Goal: Communication & Community: Answer question/provide support

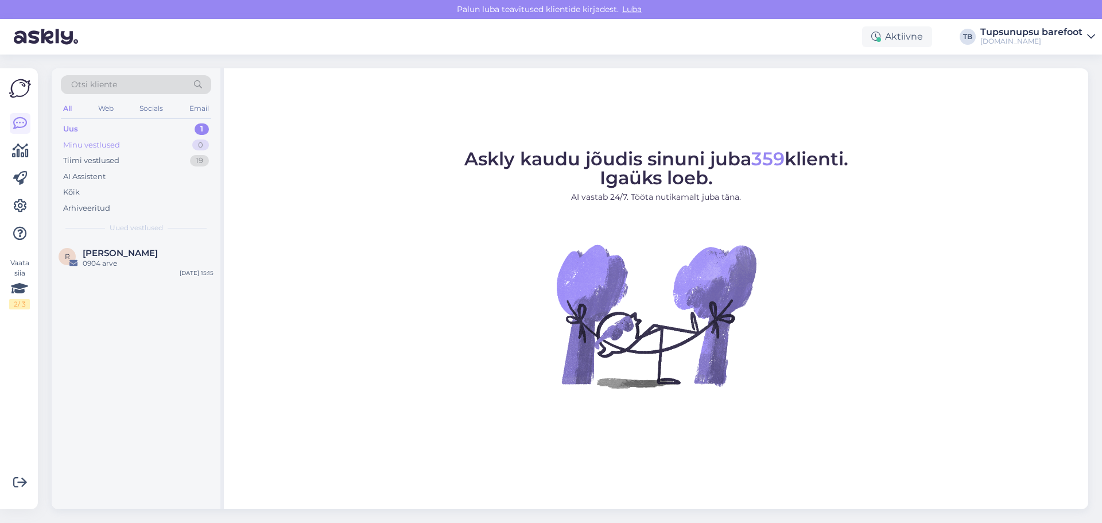
click at [105, 143] on div "Minu vestlused" at bounding box center [91, 144] width 57 height 11
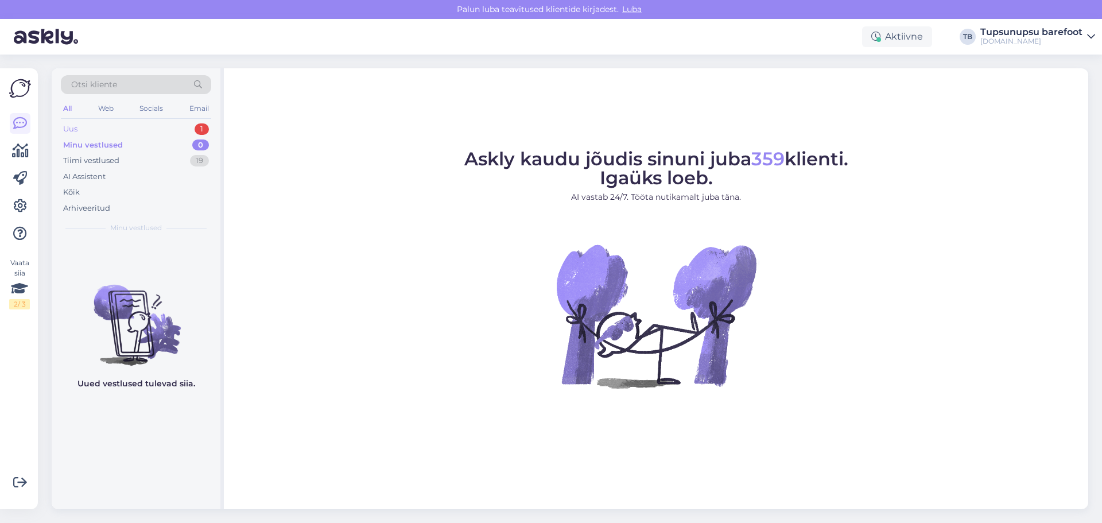
click at [100, 130] on div "Uus 1" at bounding box center [136, 129] width 150 height 16
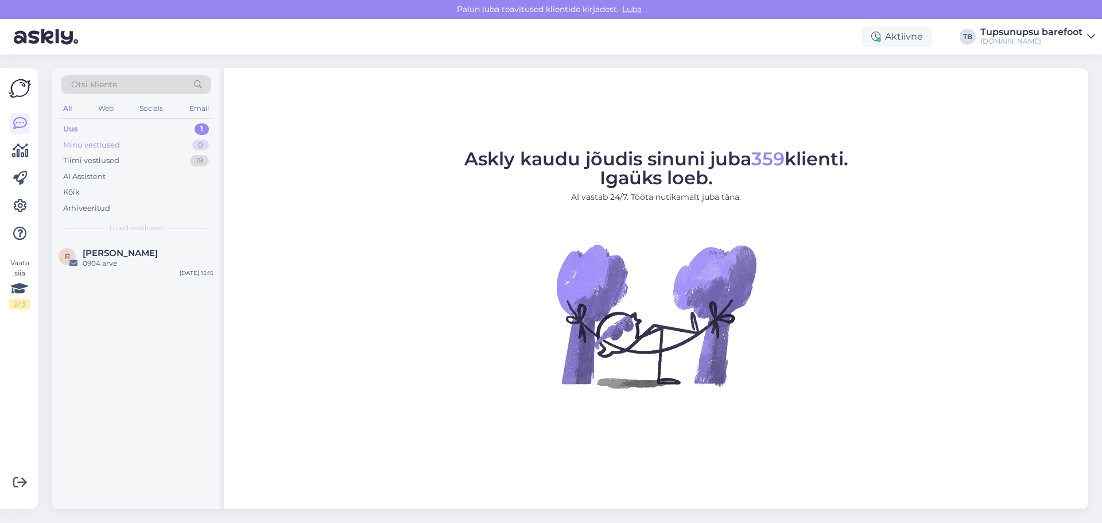
click at [95, 142] on div "Minu vestlused" at bounding box center [91, 144] width 57 height 11
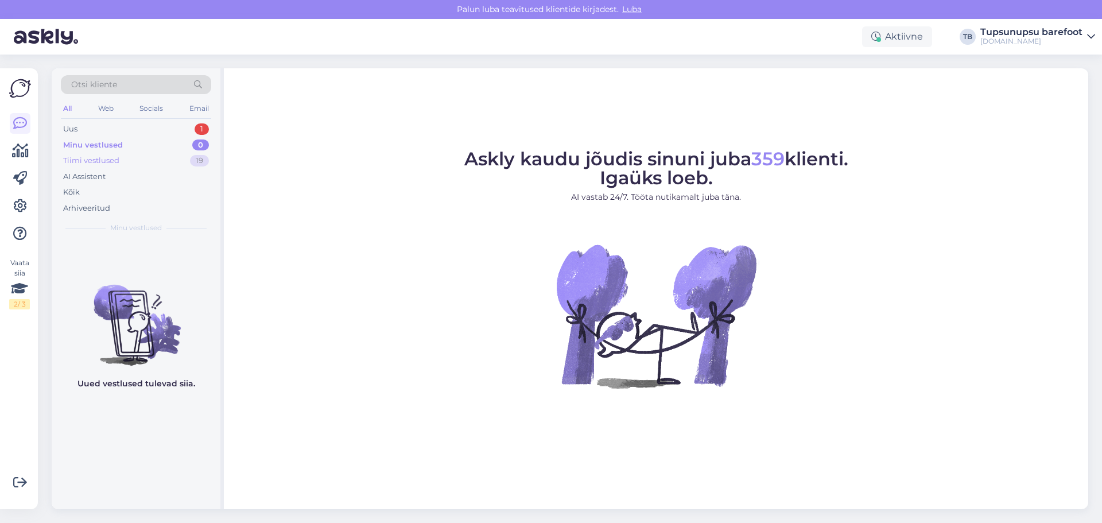
click at [88, 158] on div "Tiimi vestlused" at bounding box center [91, 160] width 56 height 11
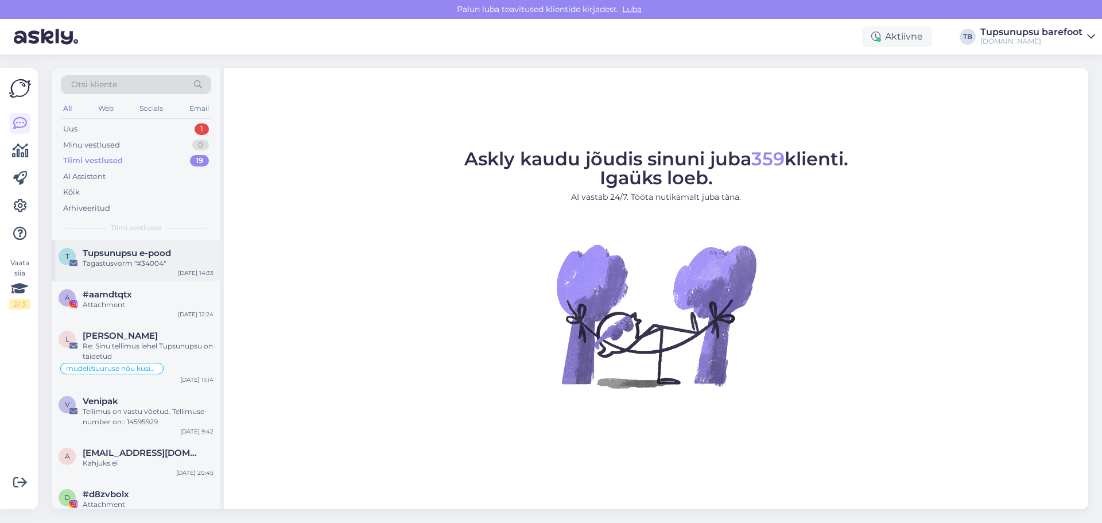
click at [130, 250] on span "Tupsunupsu e-pood" at bounding box center [127, 253] width 88 height 10
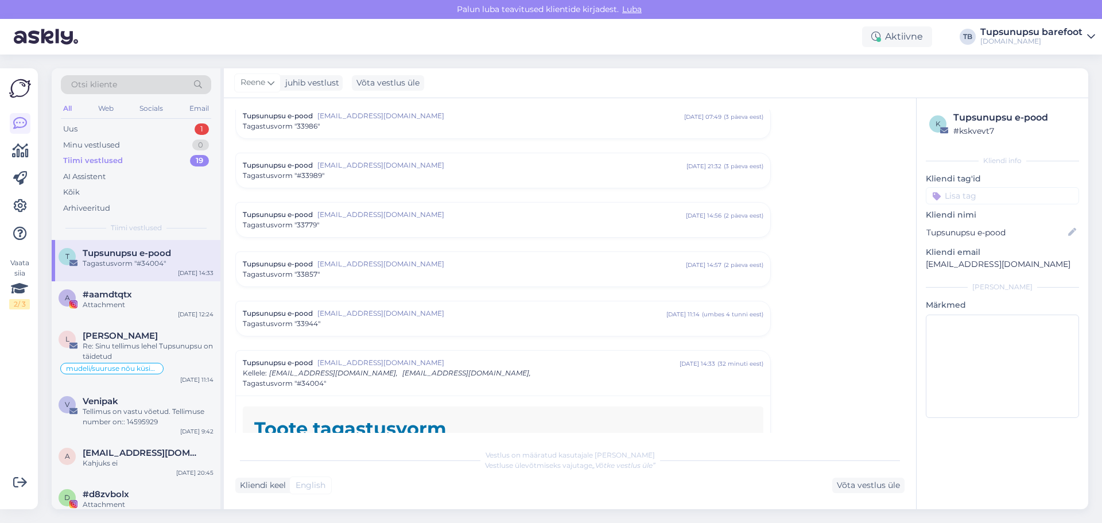
scroll to position [1716, 0]
click at [116, 290] on span "#aamdtqtx" at bounding box center [107, 294] width 49 height 10
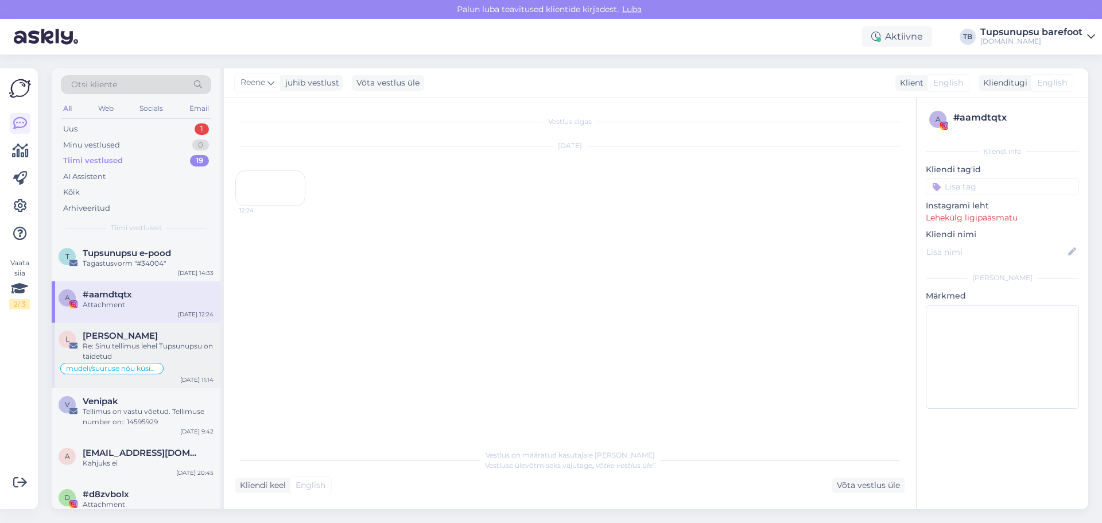
click at [146, 356] on div "Re: Sinu tellimus lehel Tupsunupsu on täidetud" at bounding box center [148, 351] width 131 height 21
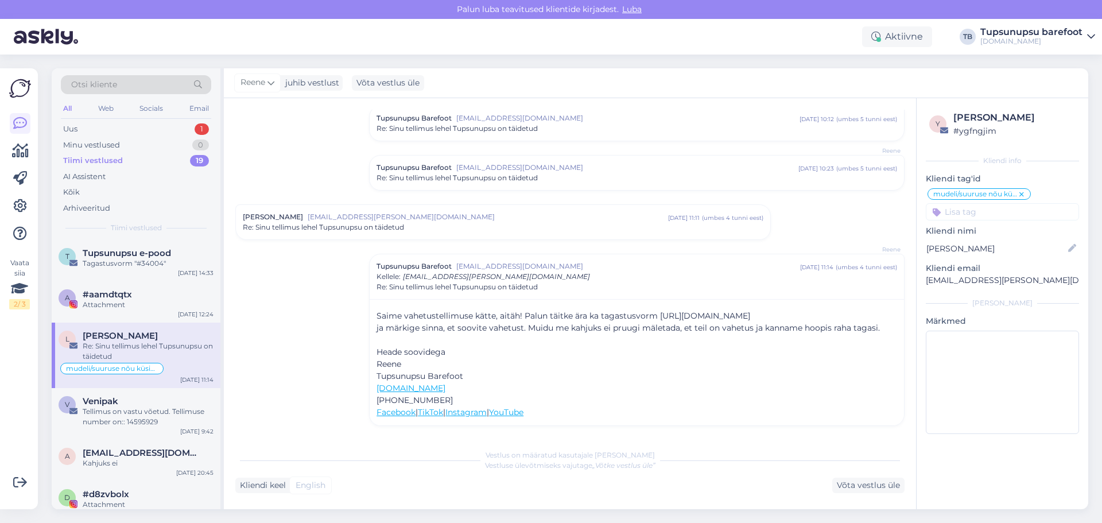
scroll to position [417, 0]
click at [138, 411] on div "Tellimus on vastu võetud. Tellimuse number on:: 14595929" at bounding box center [148, 416] width 131 height 21
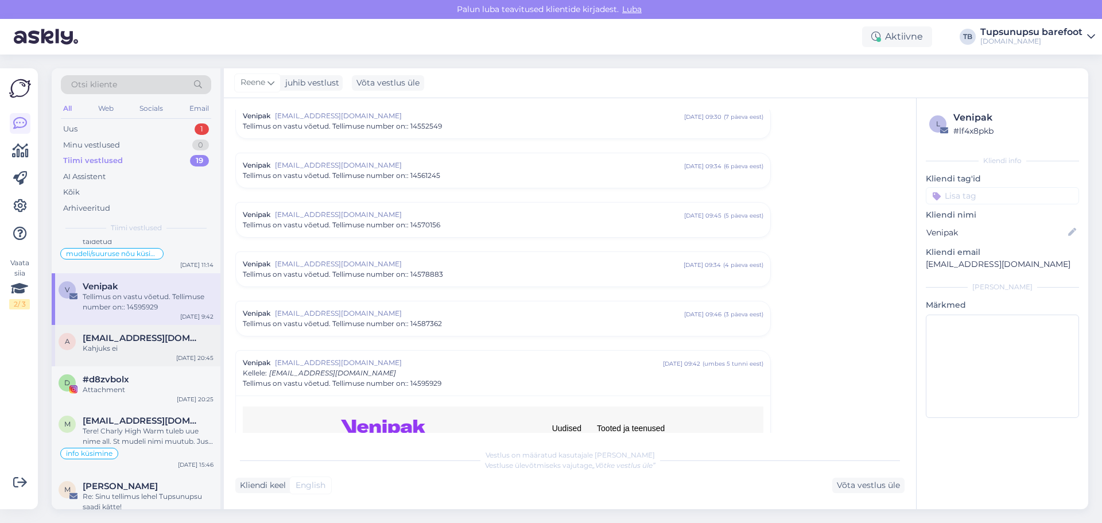
scroll to position [172, 0]
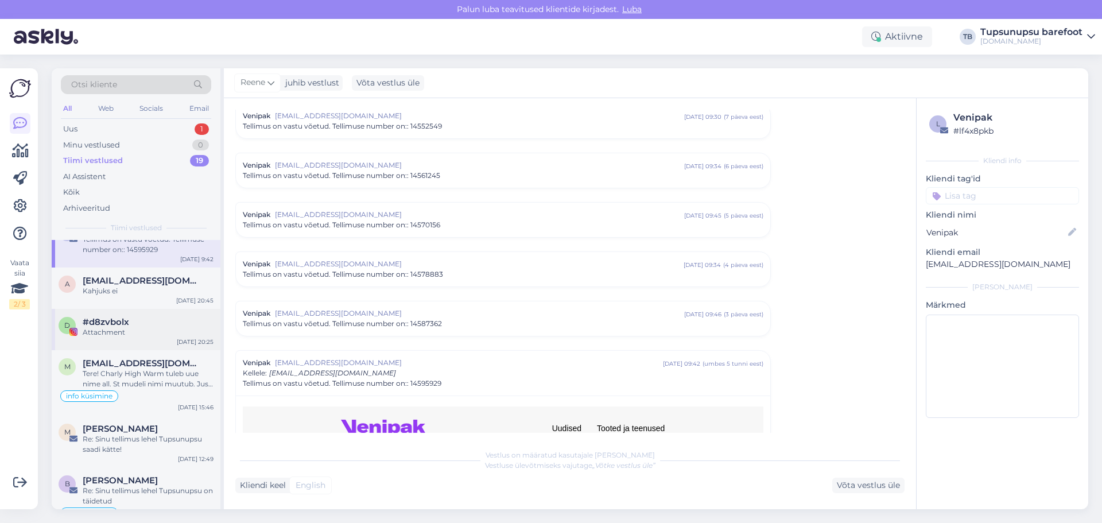
click at [137, 330] on div "Attachment" at bounding box center [148, 332] width 131 height 10
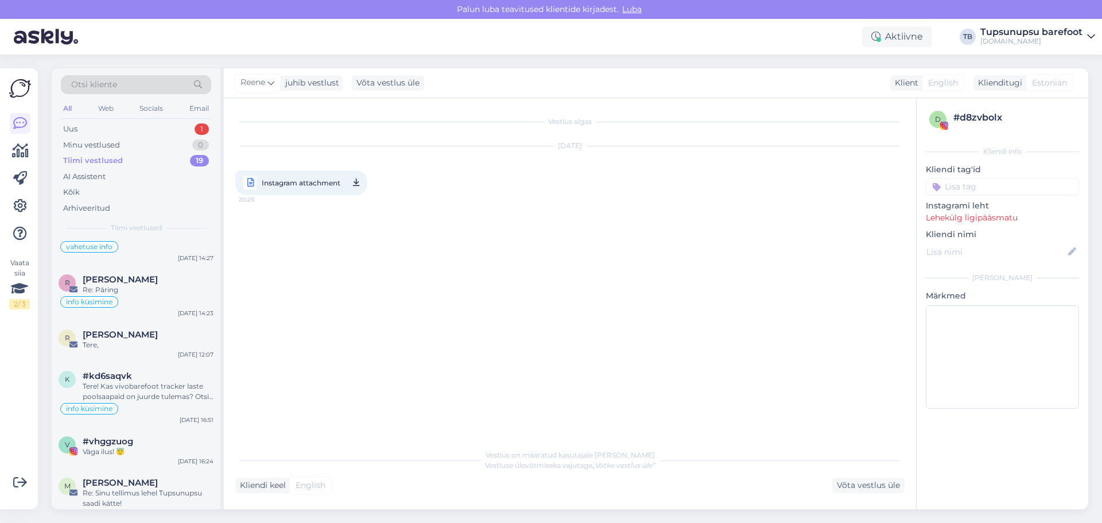
scroll to position [459, 0]
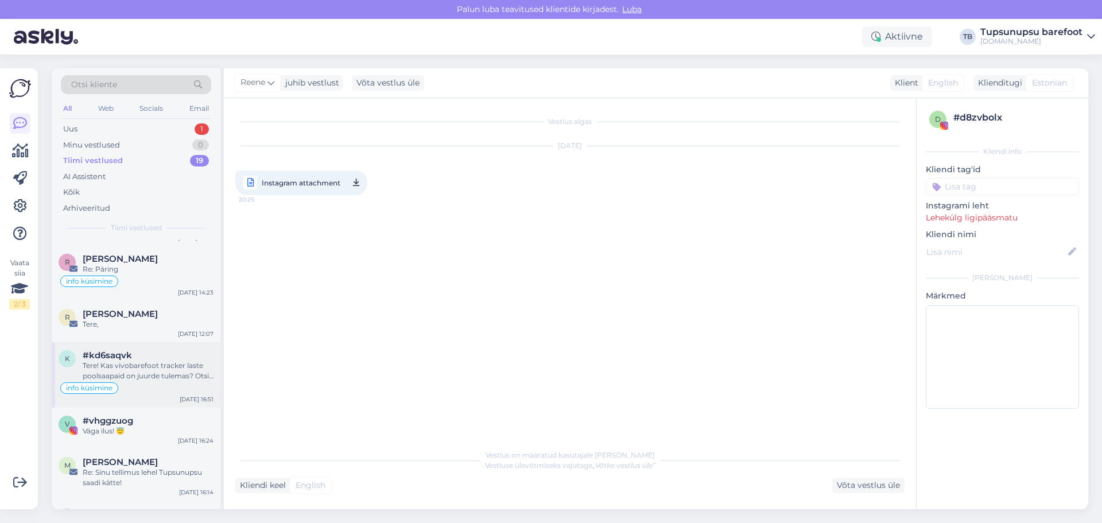
click at [138, 367] on div "Tere! Kas vivobarefoot tracker laste poolsaapaid on juurde tulemas? Otsin suuru…" at bounding box center [148, 370] width 131 height 21
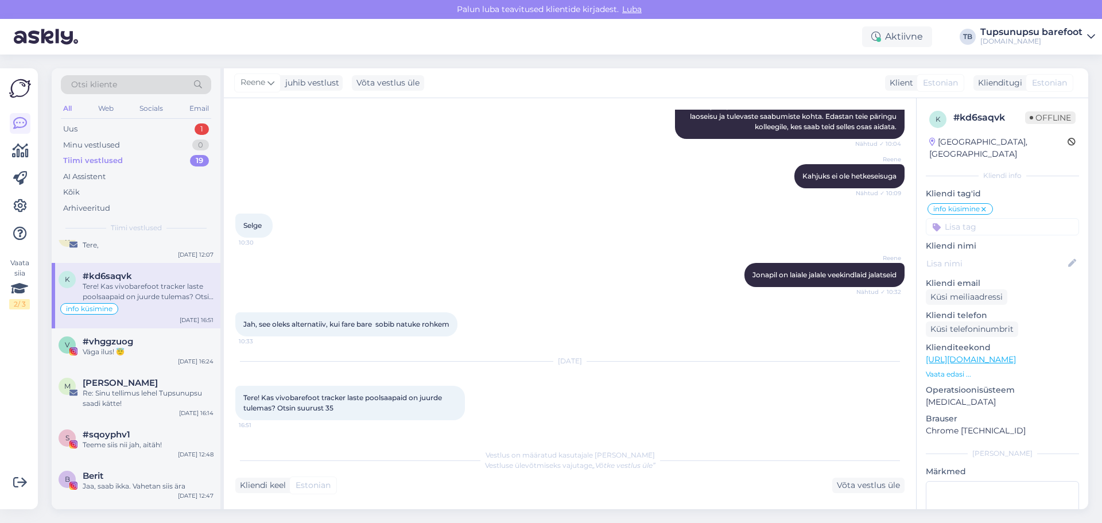
scroll to position [574, 0]
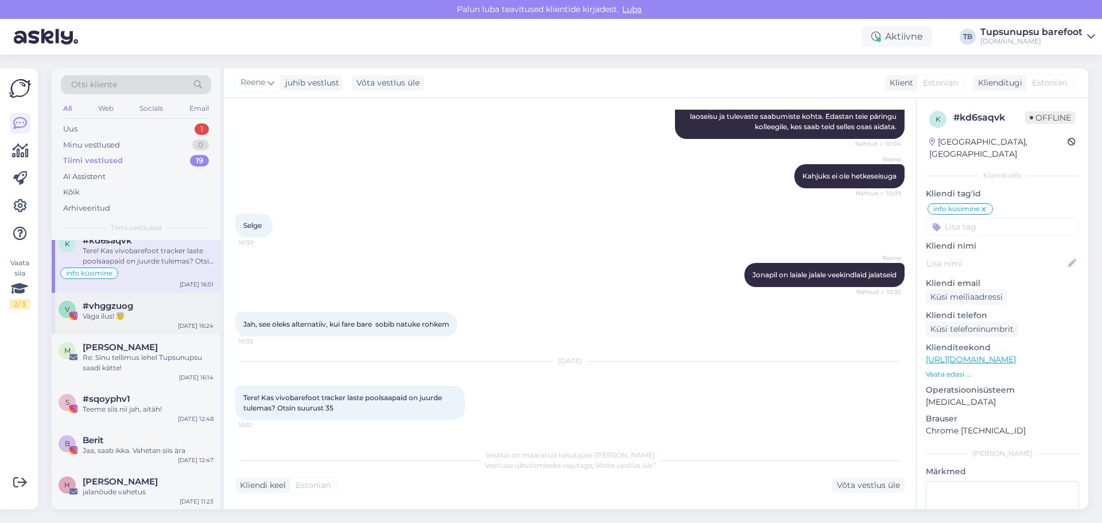
click at [157, 322] on div "v #vhggzuog Väga ilus! 😇 [DATE] 16:24" at bounding box center [136, 313] width 169 height 41
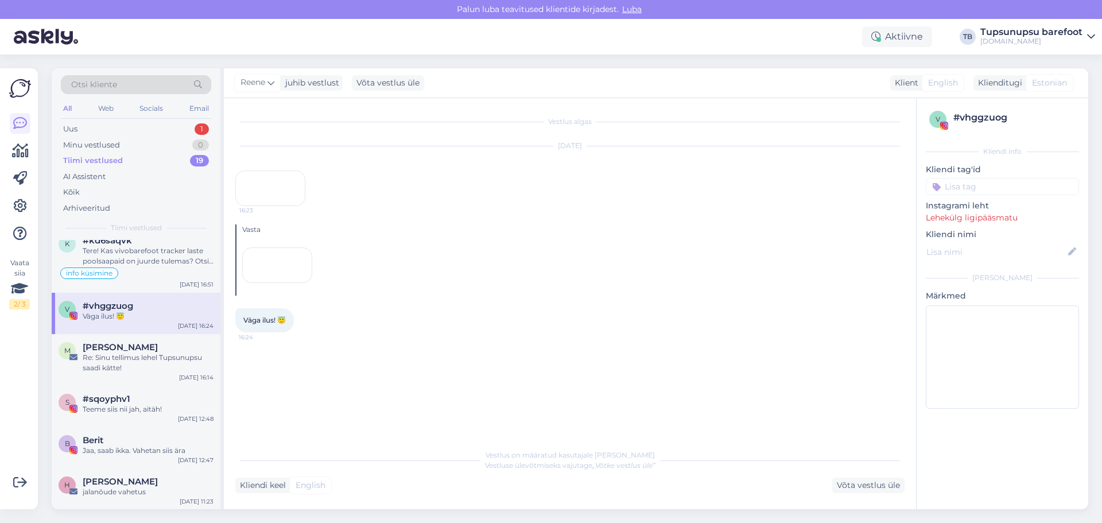
scroll to position [0, 0]
click at [135, 403] on div "#sqoyphv1" at bounding box center [148, 399] width 131 height 10
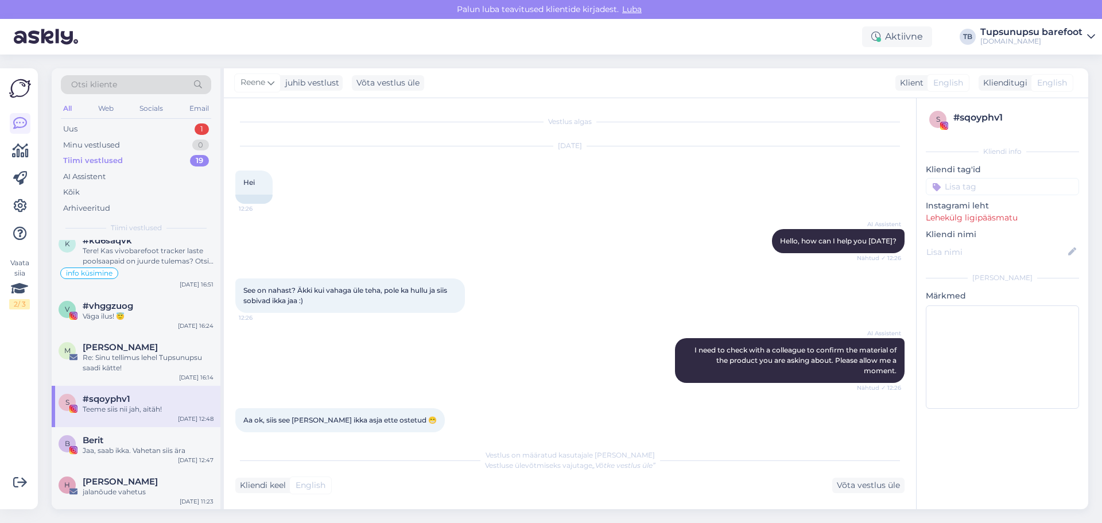
scroll to position [191, 0]
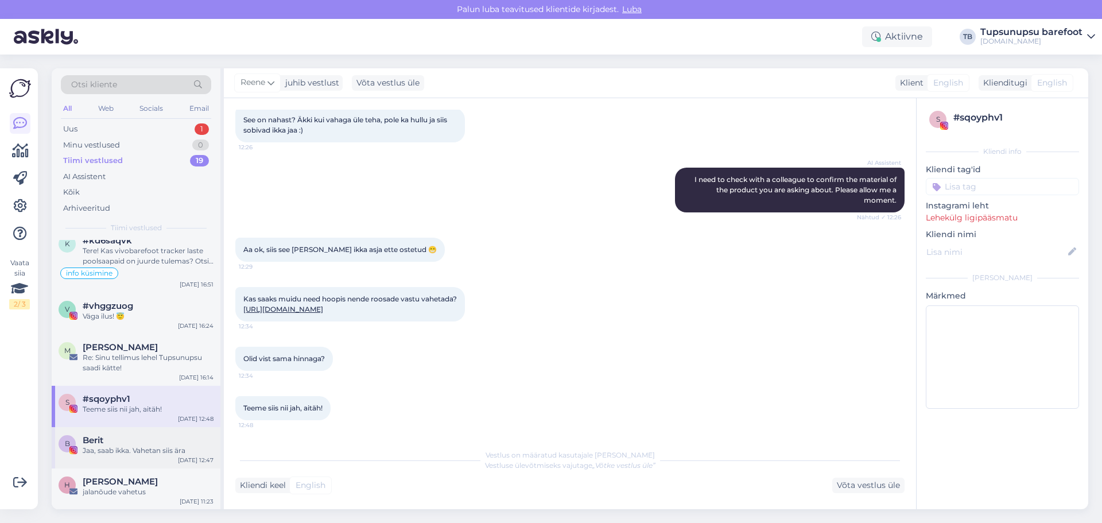
click at [112, 449] on div "Jaa, saab ikka. Vahetan siis ära" at bounding box center [148, 450] width 131 height 10
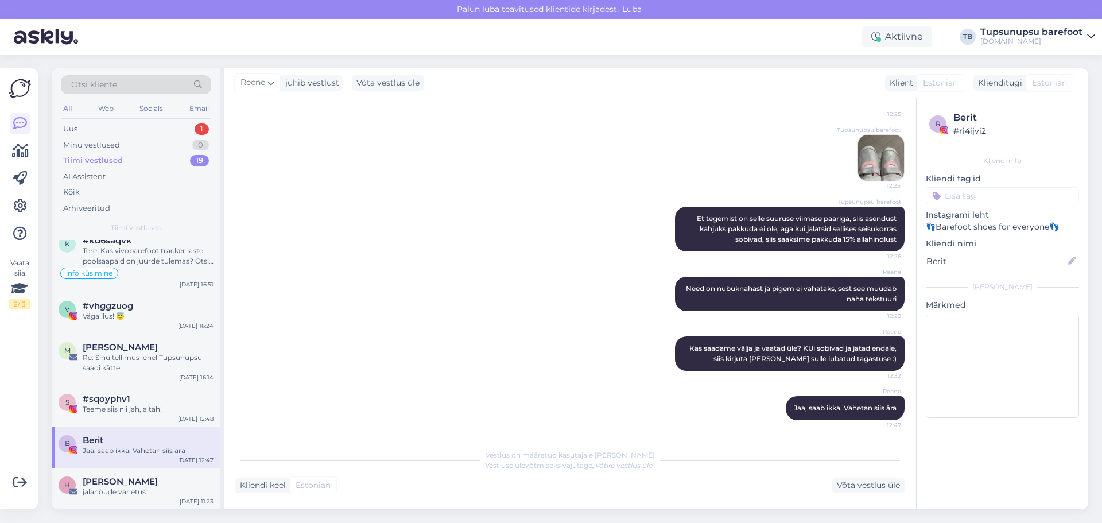
scroll to position [1413, 0]
click at [113, 480] on span "[PERSON_NAME]" at bounding box center [120, 481] width 75 height 10
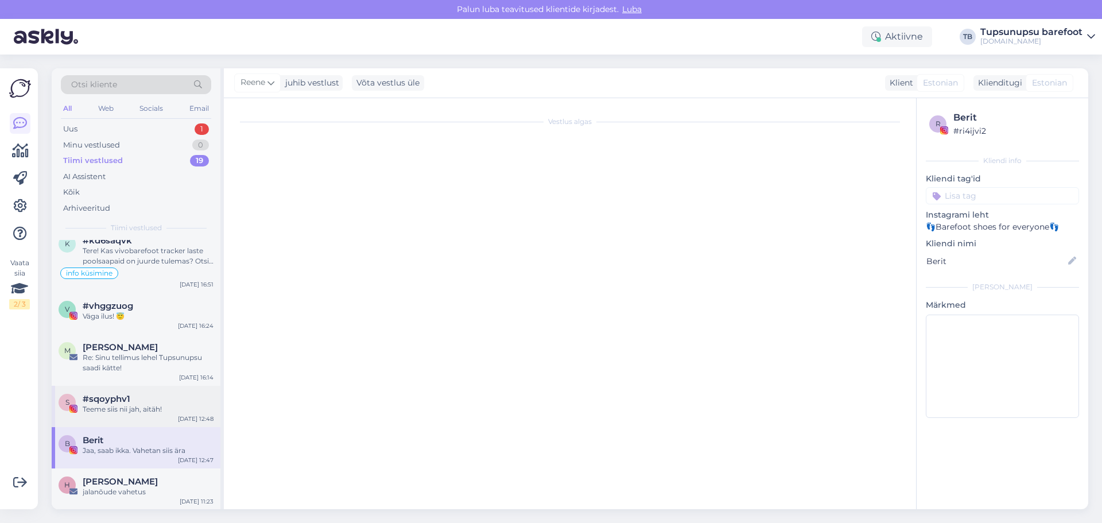
type textarea "vastatud"
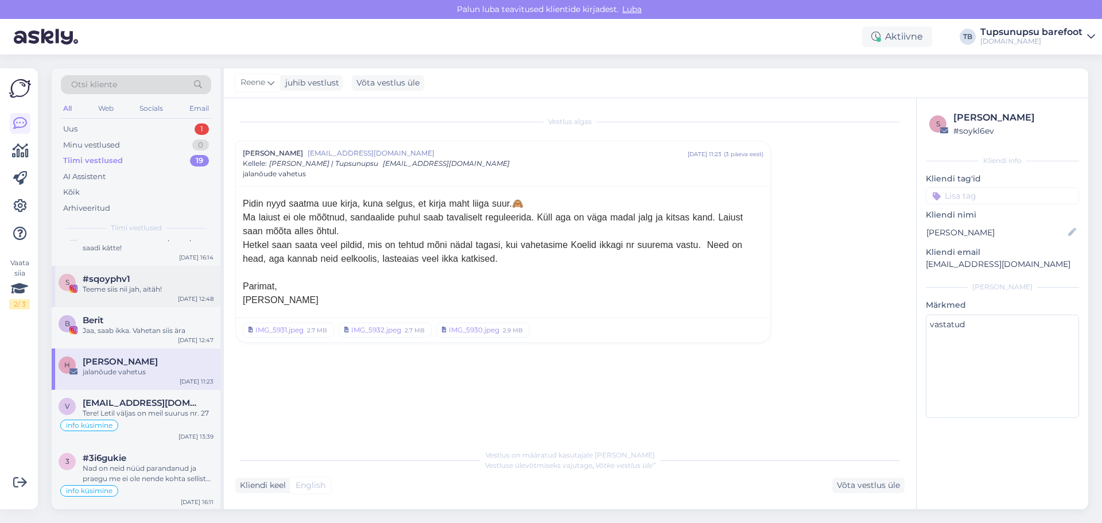
scroll to position [695, 0]
click at [149, 469] on div "Nad on neid nüüd parandanud ja praegu me ei ole nende kohta sellist tagasisidet…" at bounding box center [148, 472] width 131 height 21
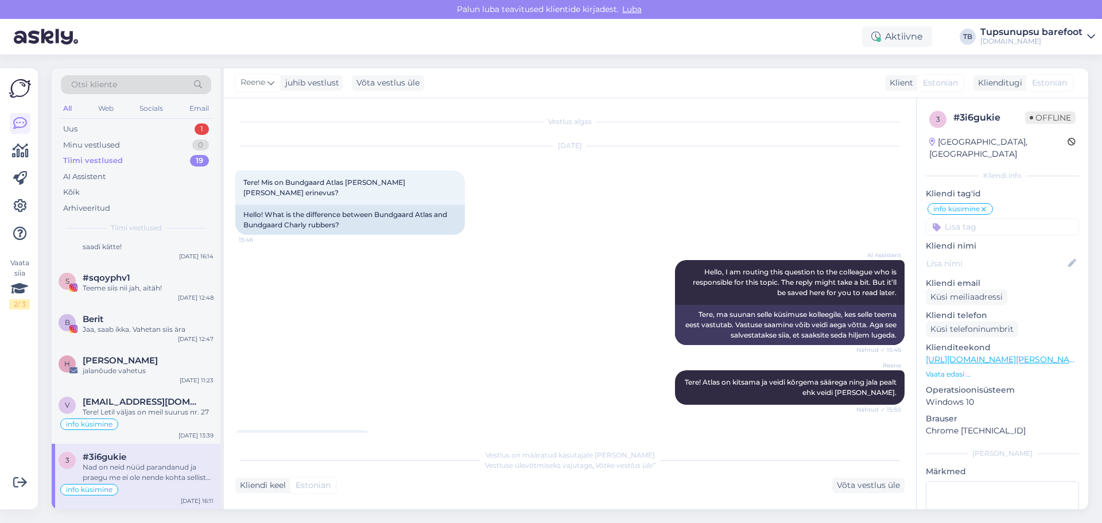
scroll to position [363, 0]
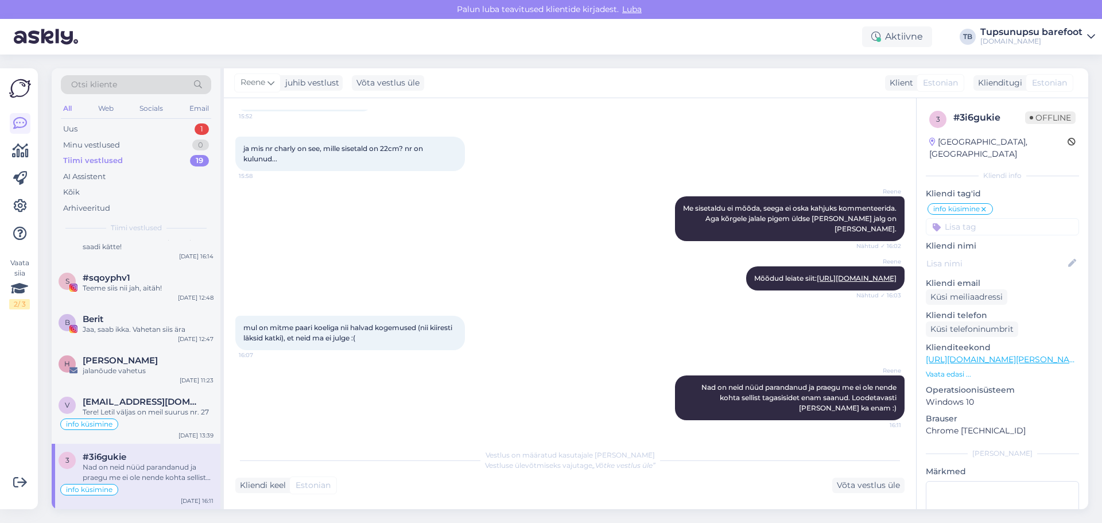
click at [149, 469] on div "Nad on neid nüüd parandanud ja praegu me ei ole nende kohta sellist tagasisidet…" at bounding box center [148, 472] width 131 height 21
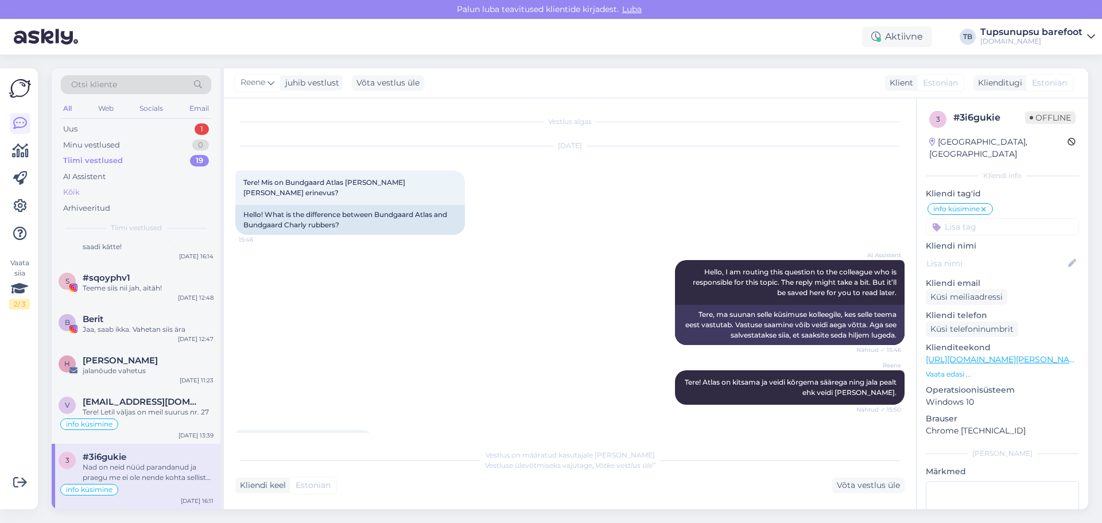
click at [80, 186] on div "Kõik" at bounding box center [136, 192] width 150 height 16
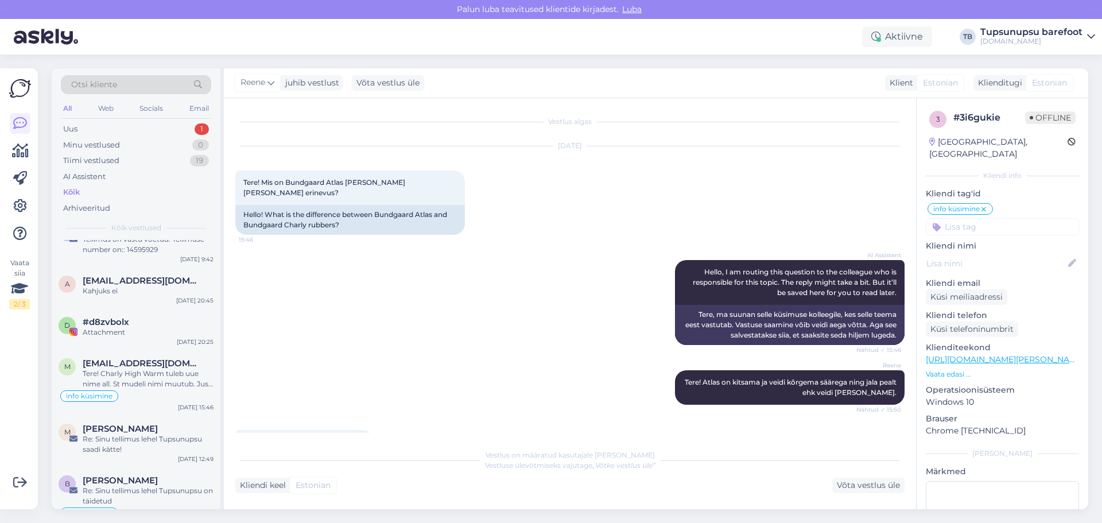
scroll to position [230, 0]
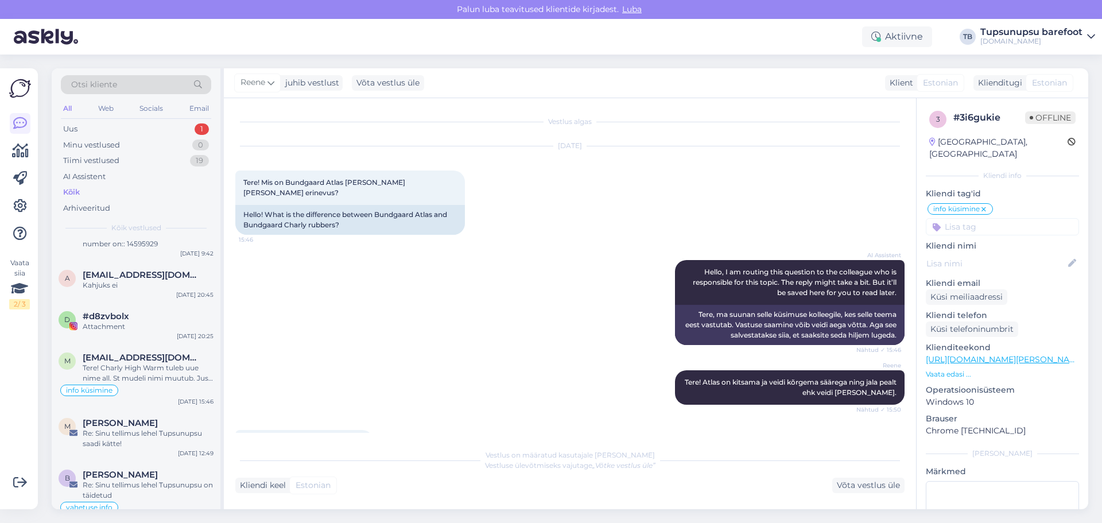
click at [149, 90] on div "Otsi kliente" at bounding box center [136, 84] width 150 height 19
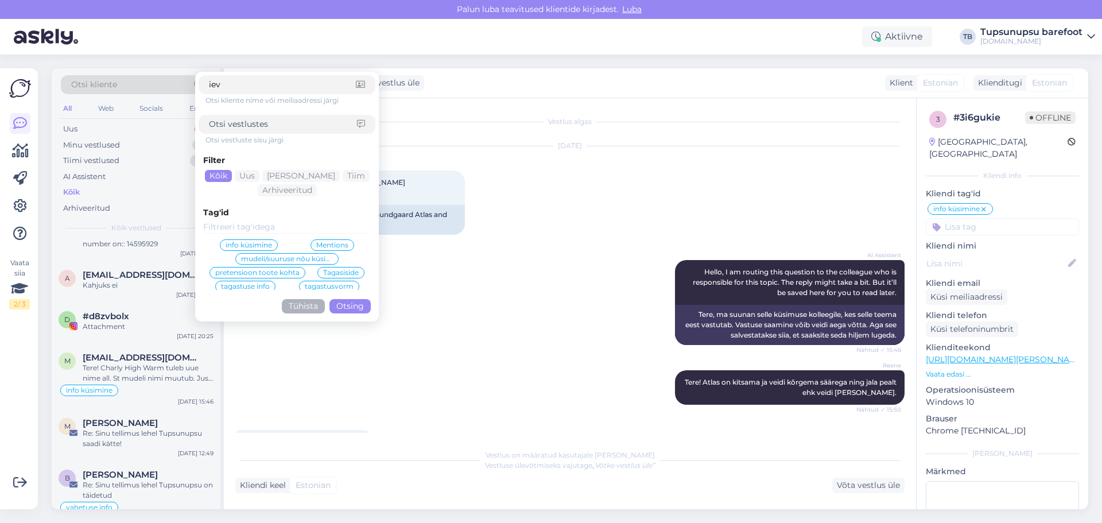
type input "ieva"
click button "Otsing" at bounding box center [349, 306] width 41 height 14
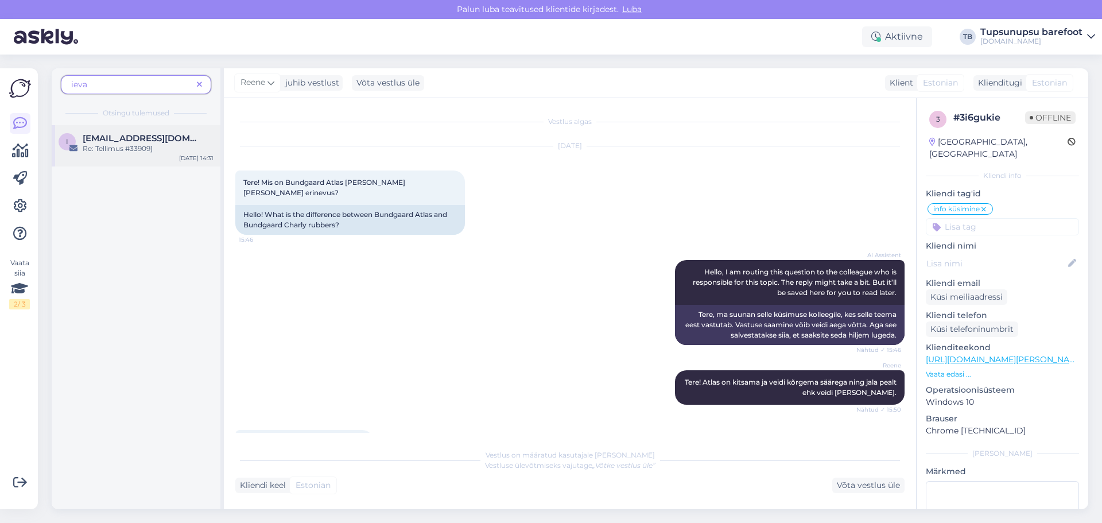
click at [131, 154] on div "i [EMAIL_ADDRESS][DOMAIN_NAME] Re: Tellimus #33909] [DATE] 14:31" at bounding box center [136, 145] width 169 height 41
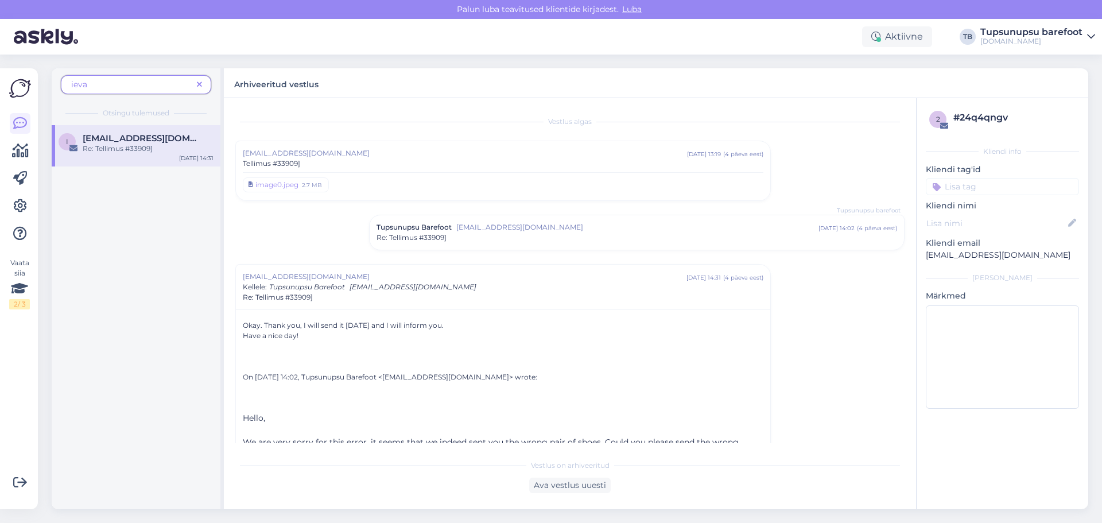
click at [510, 229] on span "[EMAIL_ADDRESS][DOMAIN_NAME]" at bounding box center [637, 227] width 362 height 10
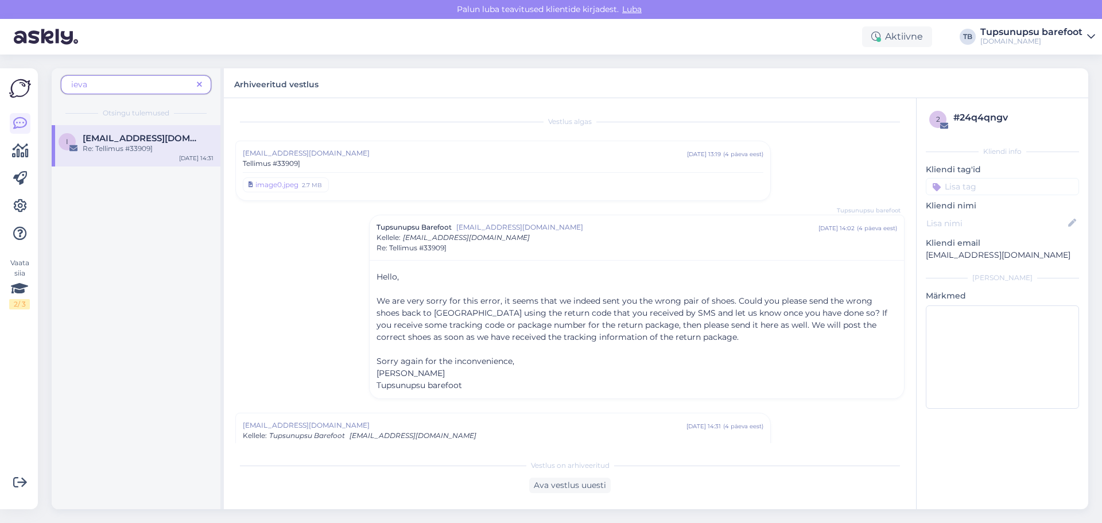
click at [596, 230] on span "[EMAIL_ADDRESS][DOMAIN_NAME]" at bounding box center [637, 227] width 362 height 10
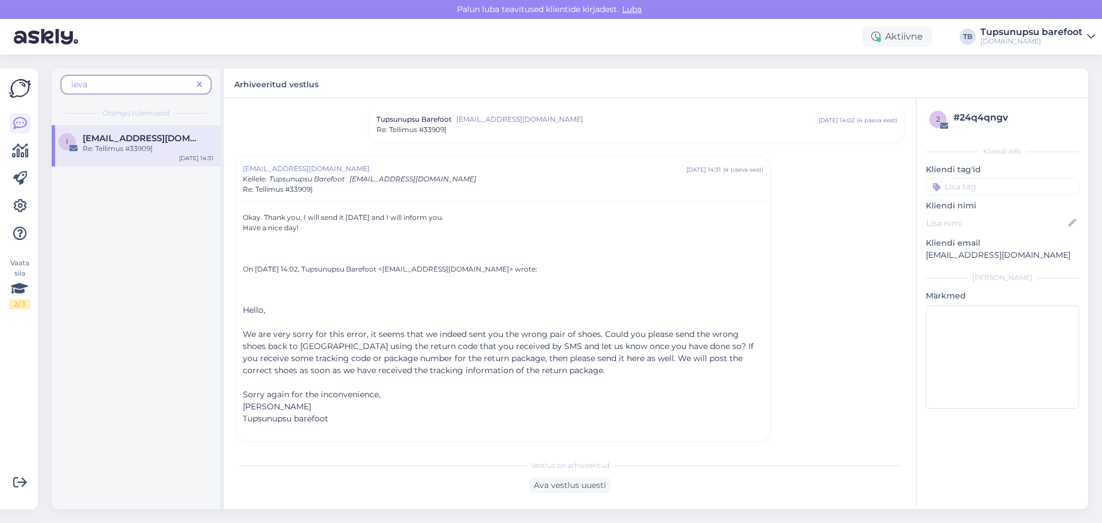
scroll to position [113, 0]
click at [203, 81] on span at bounding box center [199, 85] width 14 height 12
